Goal: Navigation & Orientation: Find specific page/section

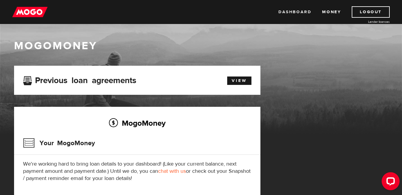
click at [298, 12] on link "Dashboard" at bounding box center [294, 11] width 33 height 11
click at [244, 80] on link "View" at bounding box center [239, 80] width 24 height 8
click at [333, 10] on link "Money" at bounding box center [331, 11] width 19 height 11
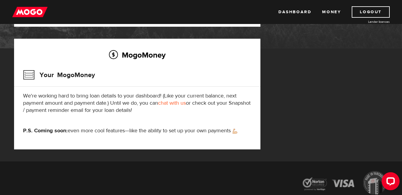
scroll to position [58, 0]
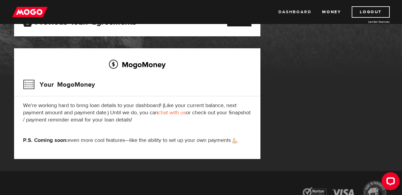
click at [302, 14] on link "Dashboard" at bounding box center [294, 11] width 33 height 11
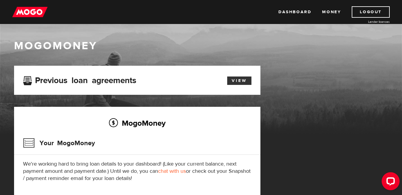
click at [234, 81] on link "View" at bounding box center [239, 80] width 24 height 8
click at [244, 80] on link "View" at bounding box center [239, 80] width 24 height 8
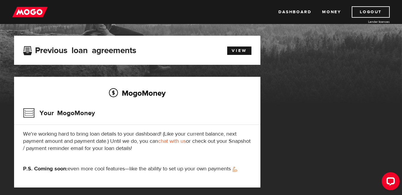
scroll to position [48, 0]
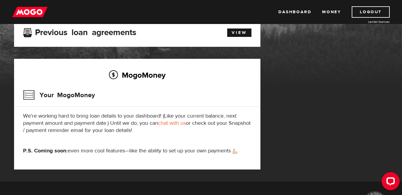
click at [25, 95] on h3 "Your MogoMoney" at bounding box center [59, 95] width 72 height 16
click at [111, 76] on h2 "MogoMoney" at bounding box center [137, 75] width 228 height 13
click at [300, 10] on link "Dashboard" at bounding box center [294, 11] width 33 height 11
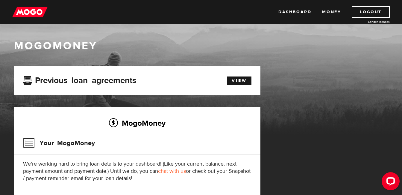
click at [144, 121] on h2 "MogoMoney" at bounding box center [137, 122] width 228 height 13
drag, startPoint x: 144, startPoint y: 121, endPoint x: 213, endPoint y: 120, distance: 69.1
click at [213, 120] on h2 "MogoMoney" at bounding box center [137, 122] width 228 height 13
click at [233, 82] on link "View" at bounding box center [239, 80] width 24 height 8
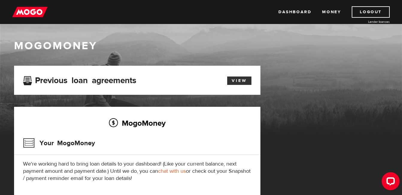
click at [246, 80] on link "View" at bounding box center [239, 80] width 24 height 8
click at [291, 15] on link "Dashboard" at bounding box center [294, 11] width 33 height 11
click at [392, 176] on div "Open LiveChat chat widget" at bounding box center [390, 180] width 10 height 10
click at [361, 9] on link "Logout" at bounding box center [371, 11] width 38 height 11
